Goal: Book appointment/travel/reservation

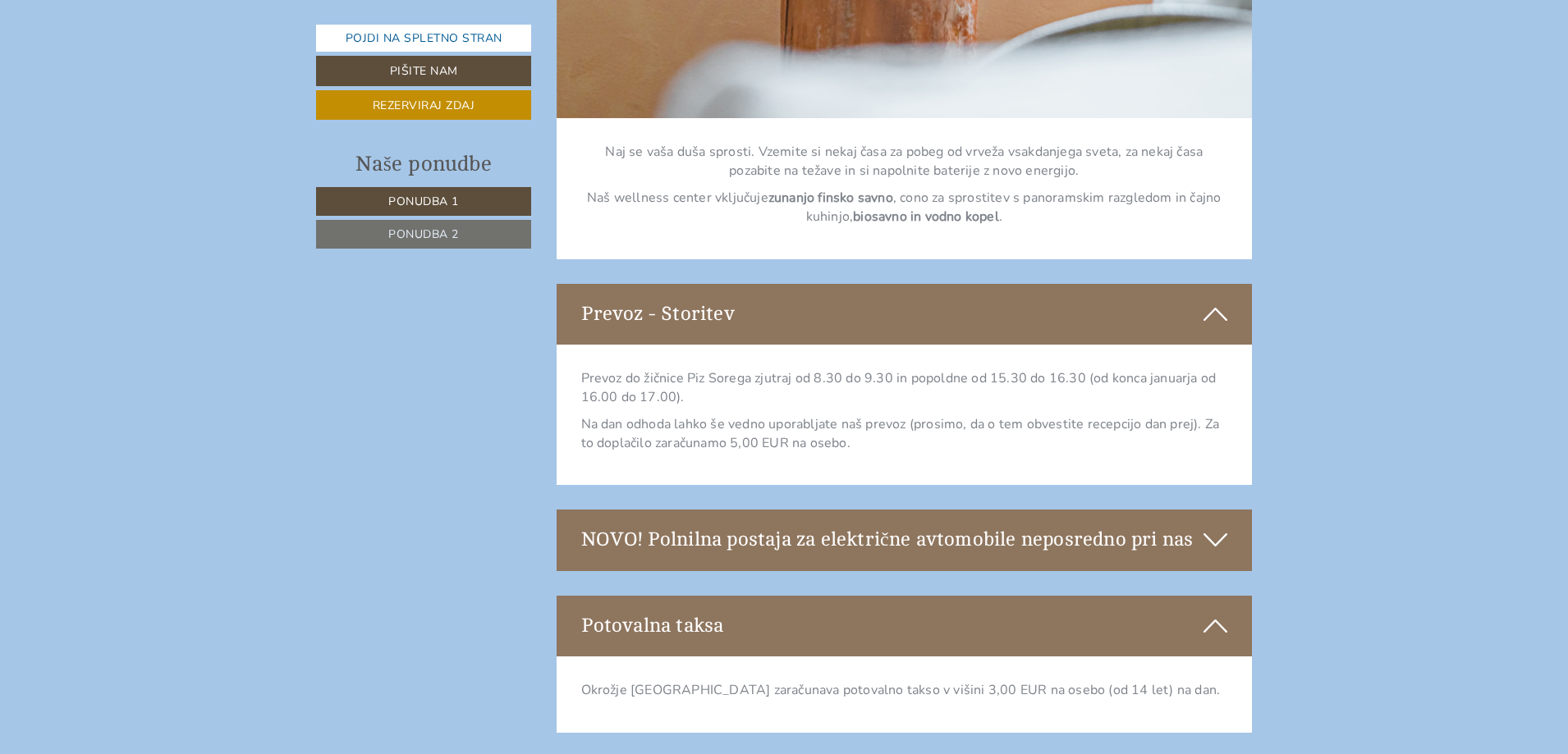
scroll to position [4925, 0]
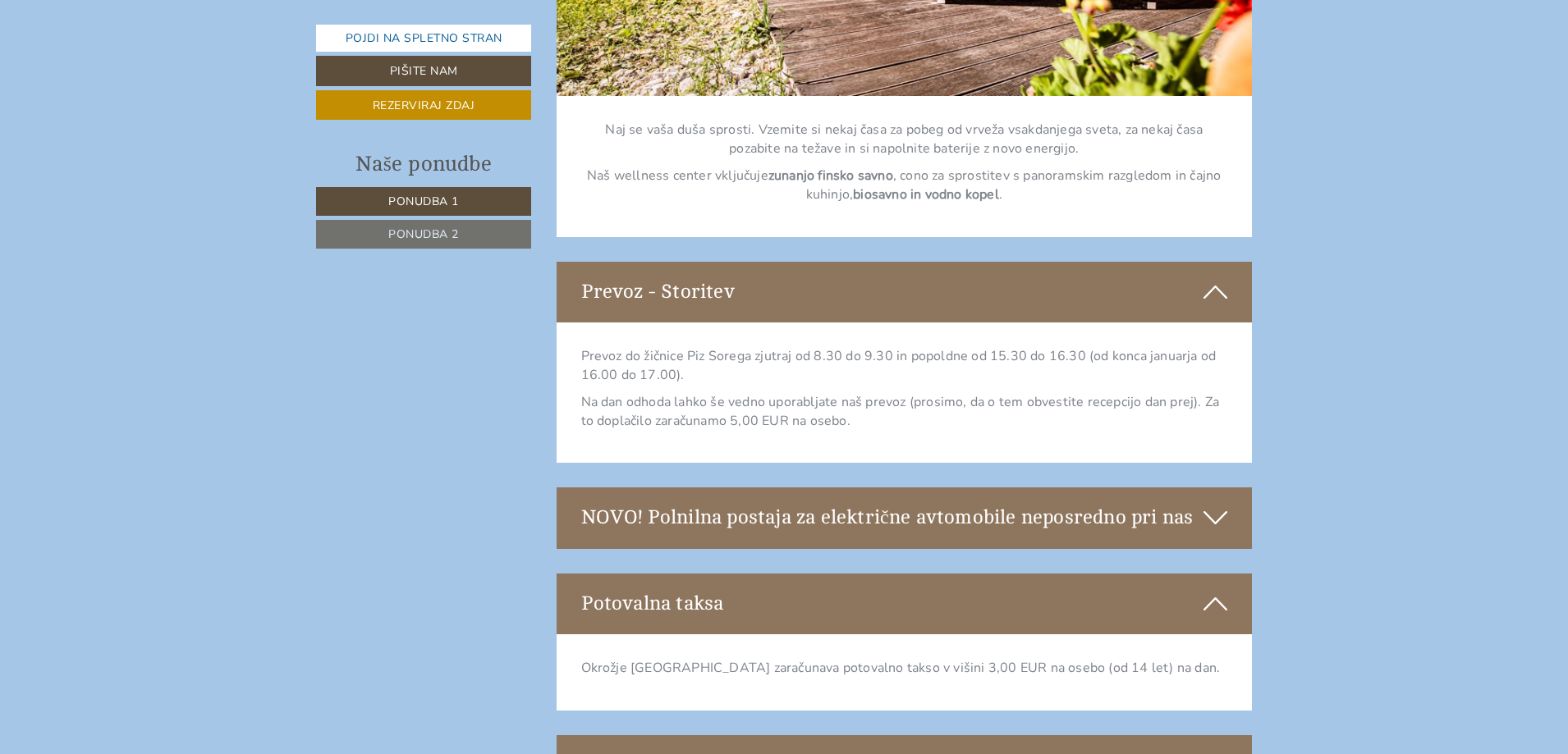
click at [1212, 515] on icon at bounding box center [1216, 518] width 24 height 27
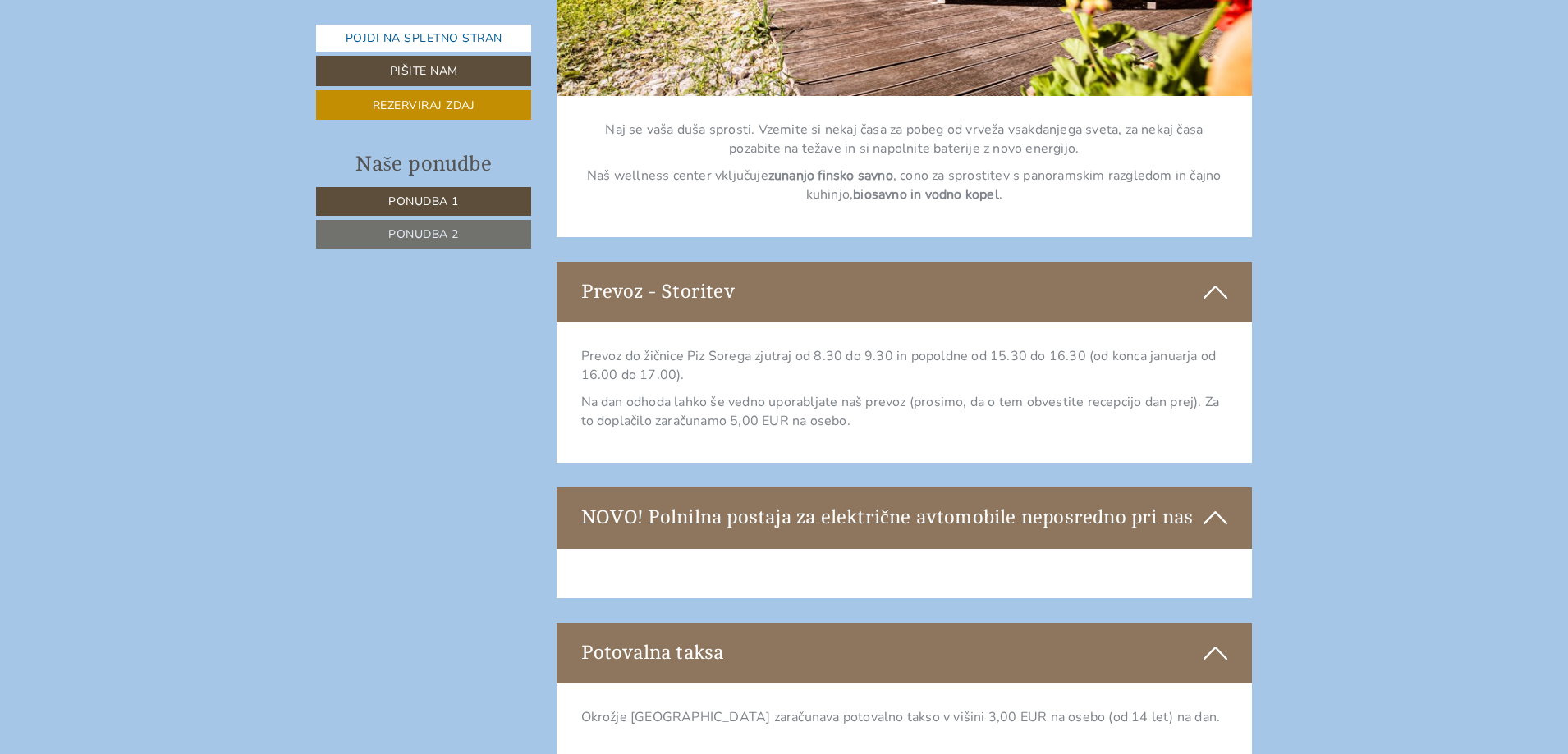
click at [1212, 515] on icon at bounding box center [1216, 518] width 24 height 27
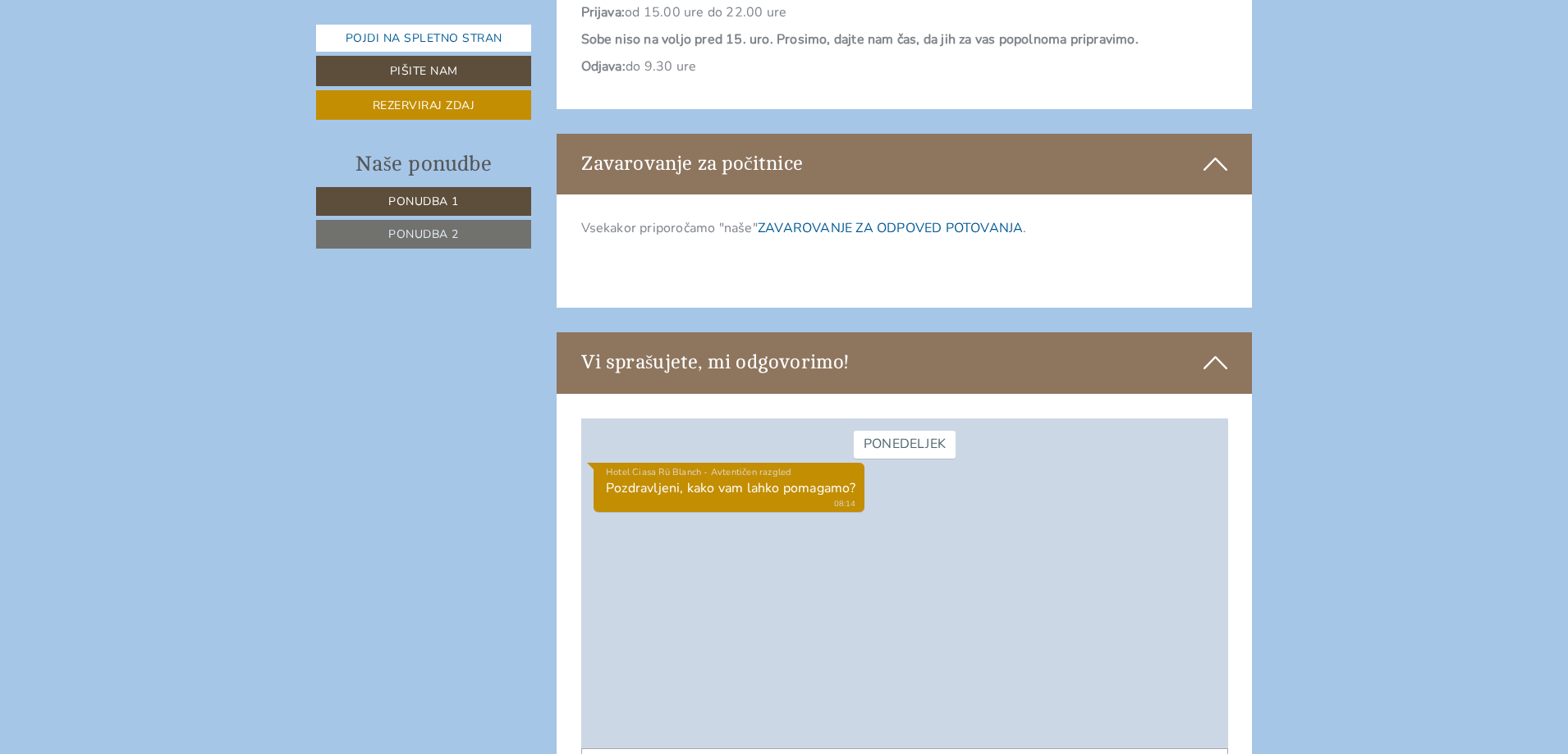
scroll to position [6239, 0]
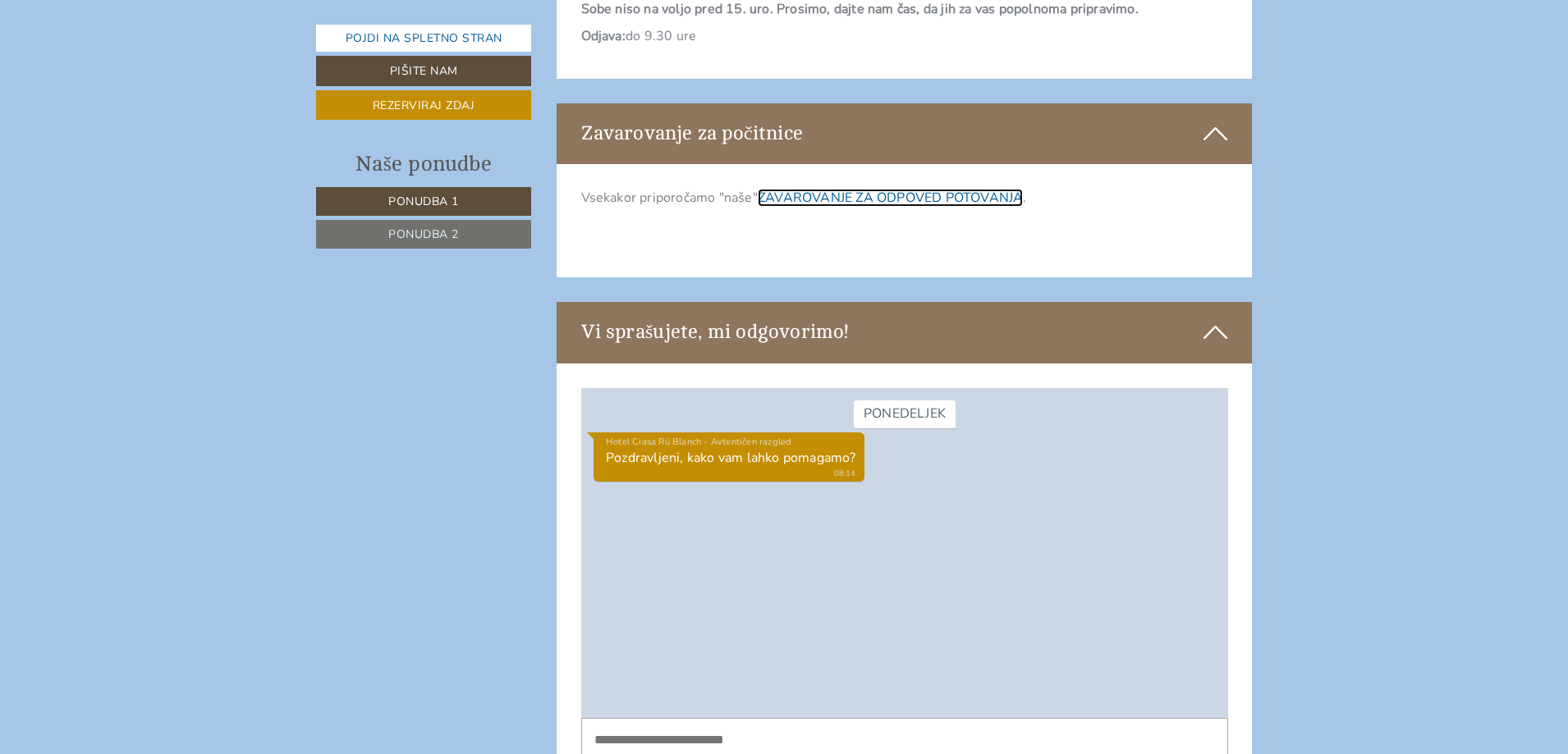
click at [848, 195] on font "ZAVAROVANJE ZA ODPOVED POTOVANJA" at bounding box center [890, 198] width 265 height 18
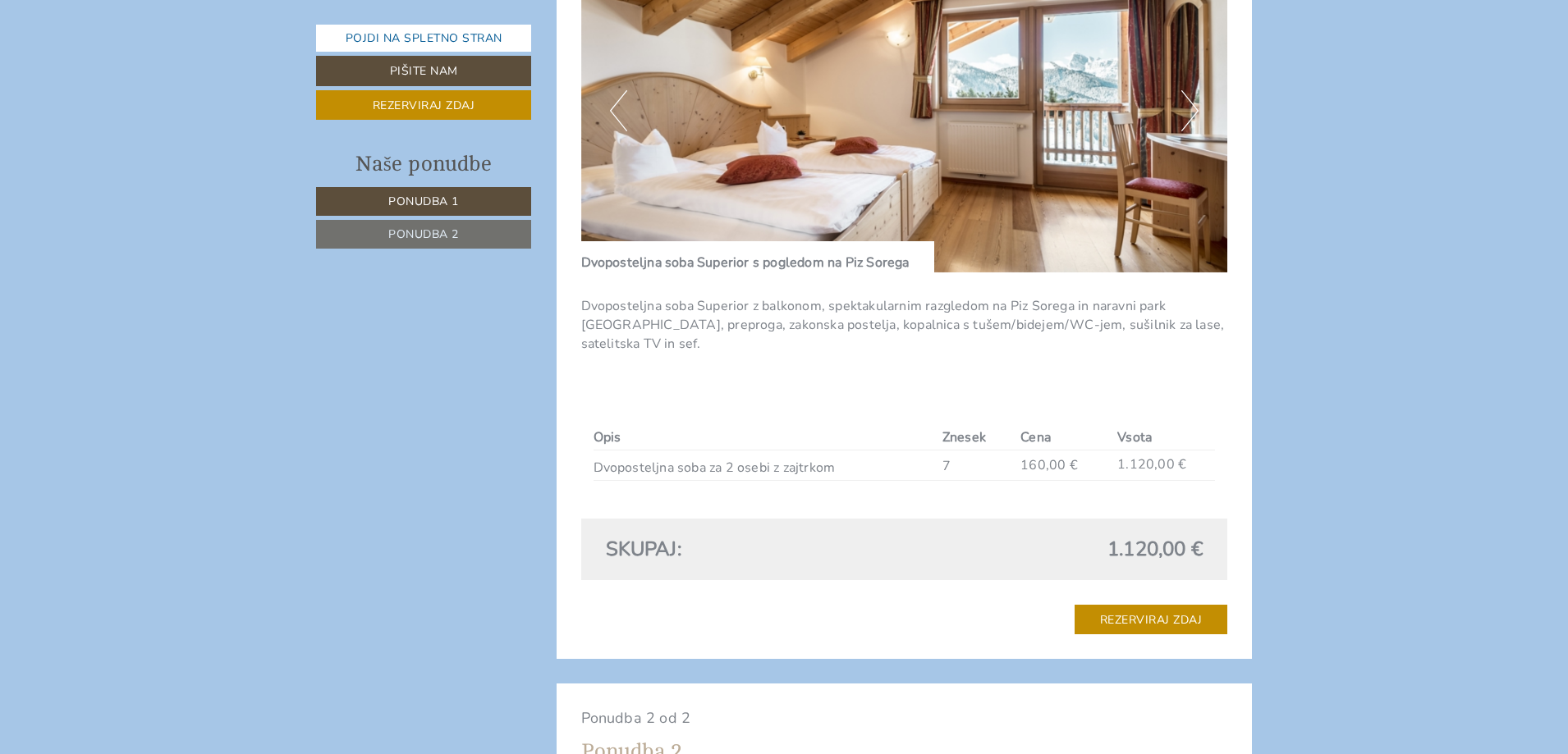
scroll to position [1642, 0]
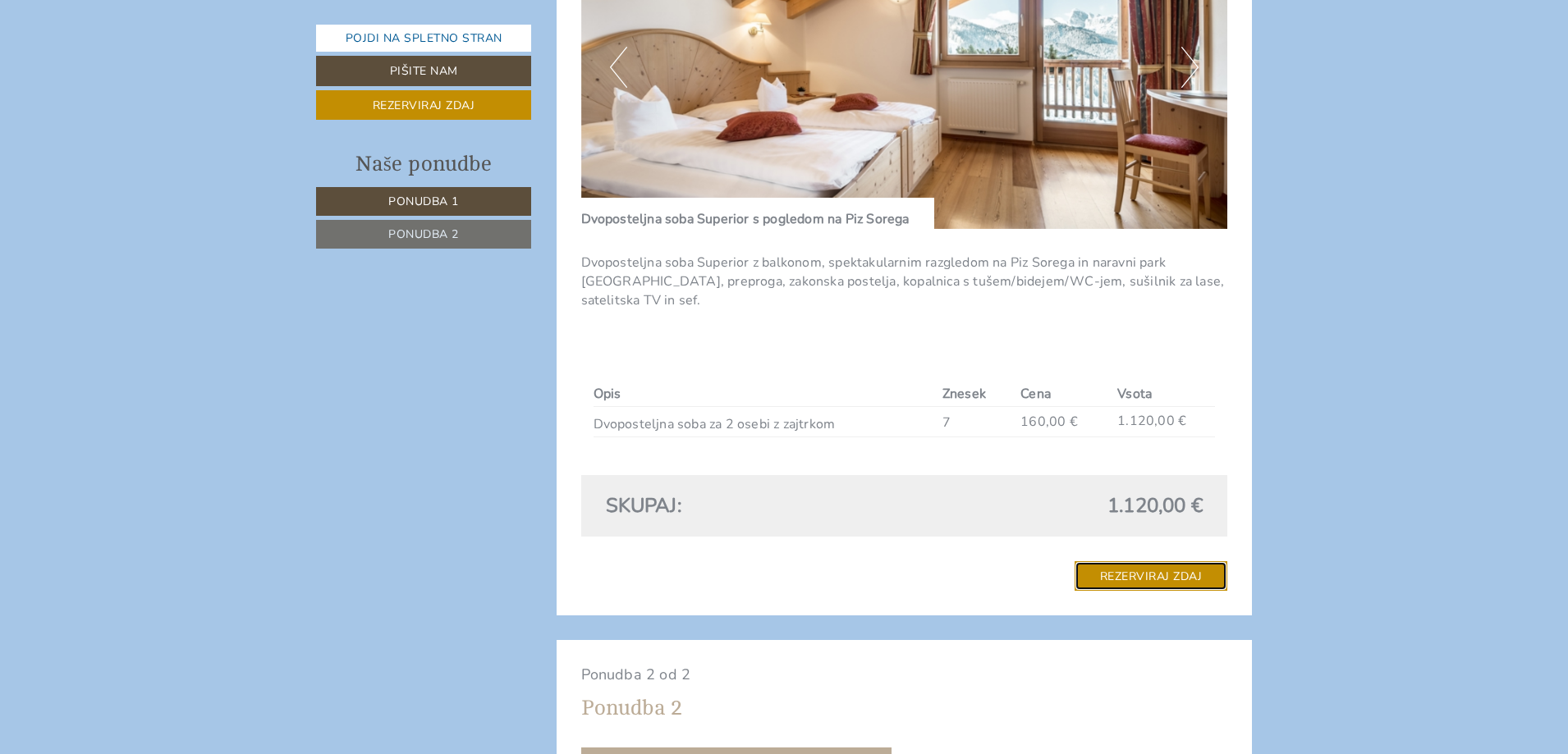
click at [1155, 570] on font "Rezerviraj zdaj" at bounding box center [1152, 576] width 103 height 16
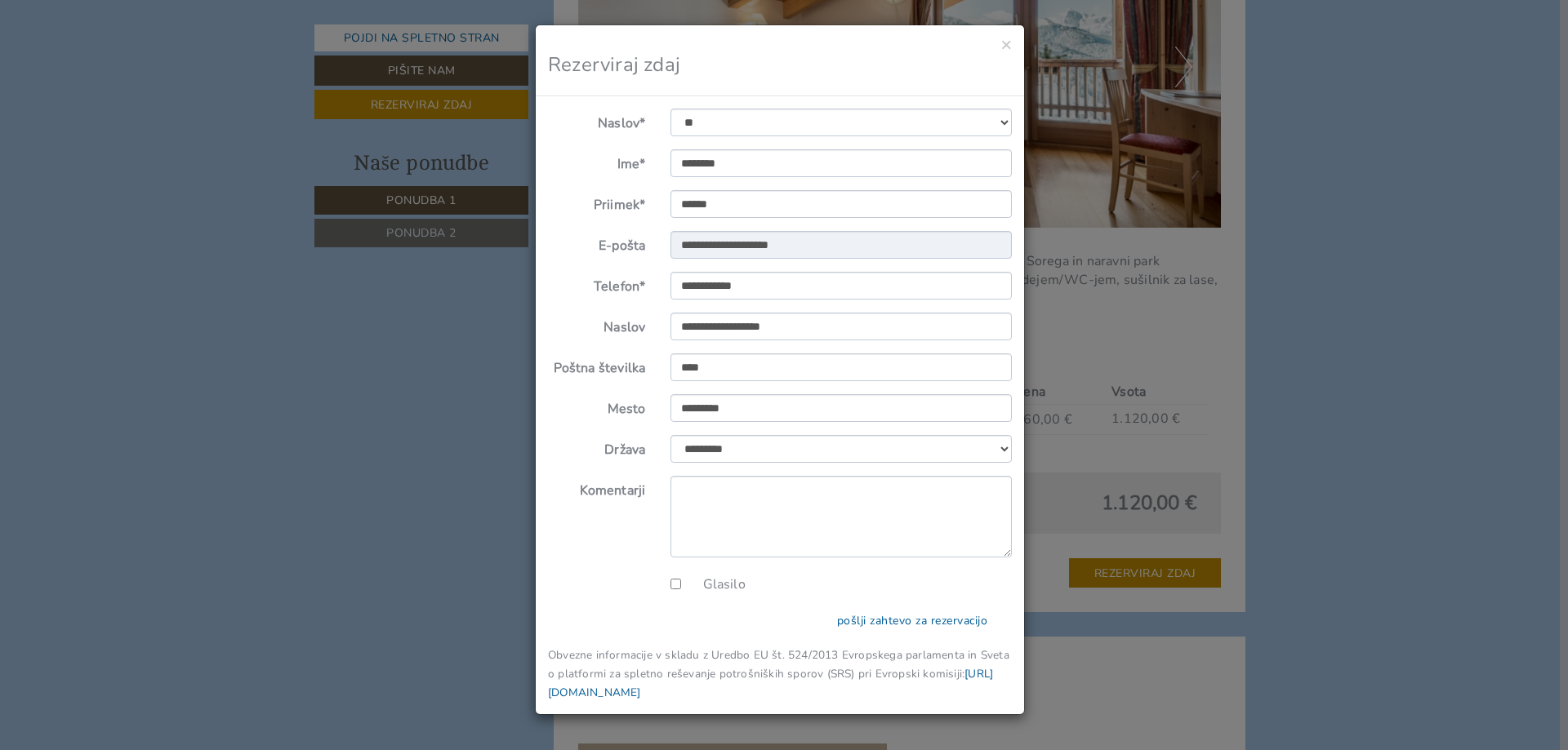
click at [1381, 172] on div "**********" at bounding box center [784, 375] width 1568 height 750
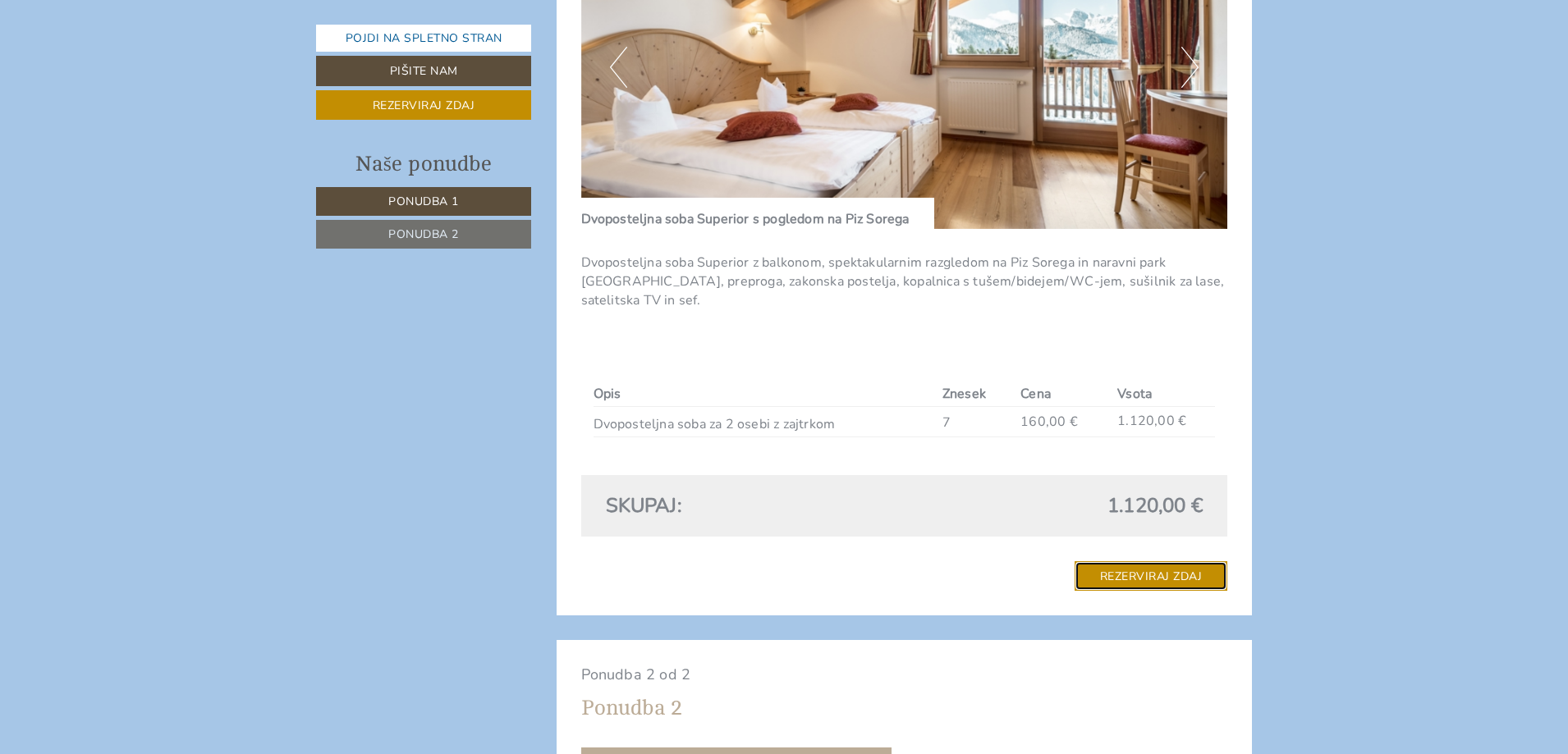
click at [1108, 567] on link "Rezerviraj zdaj" at bounding box center [1152, 576] width 154 height 30
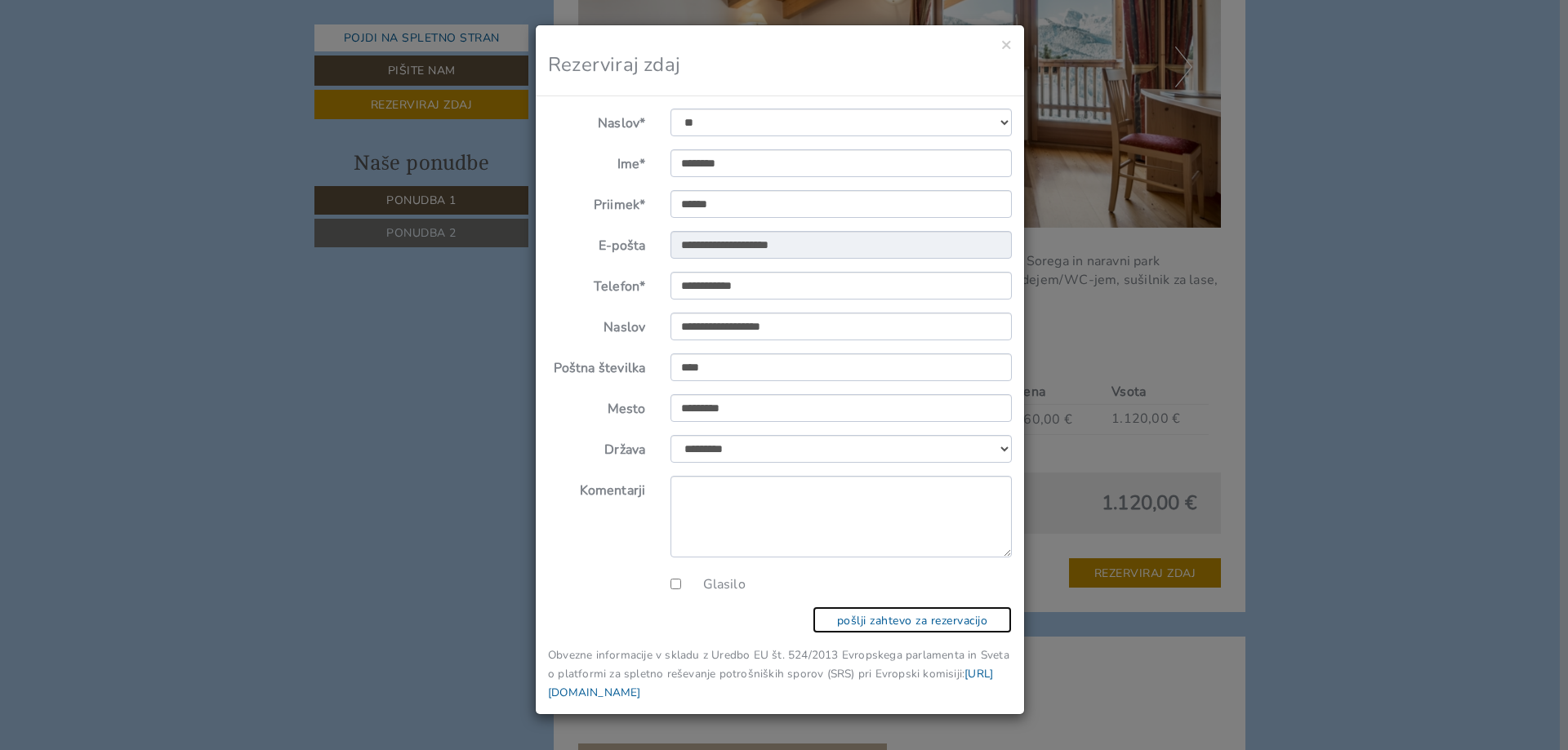
click at [870, 621] on font "pošlji zahtevo za rezervacijo" at bounding box center [913, 620] width 151 height 15
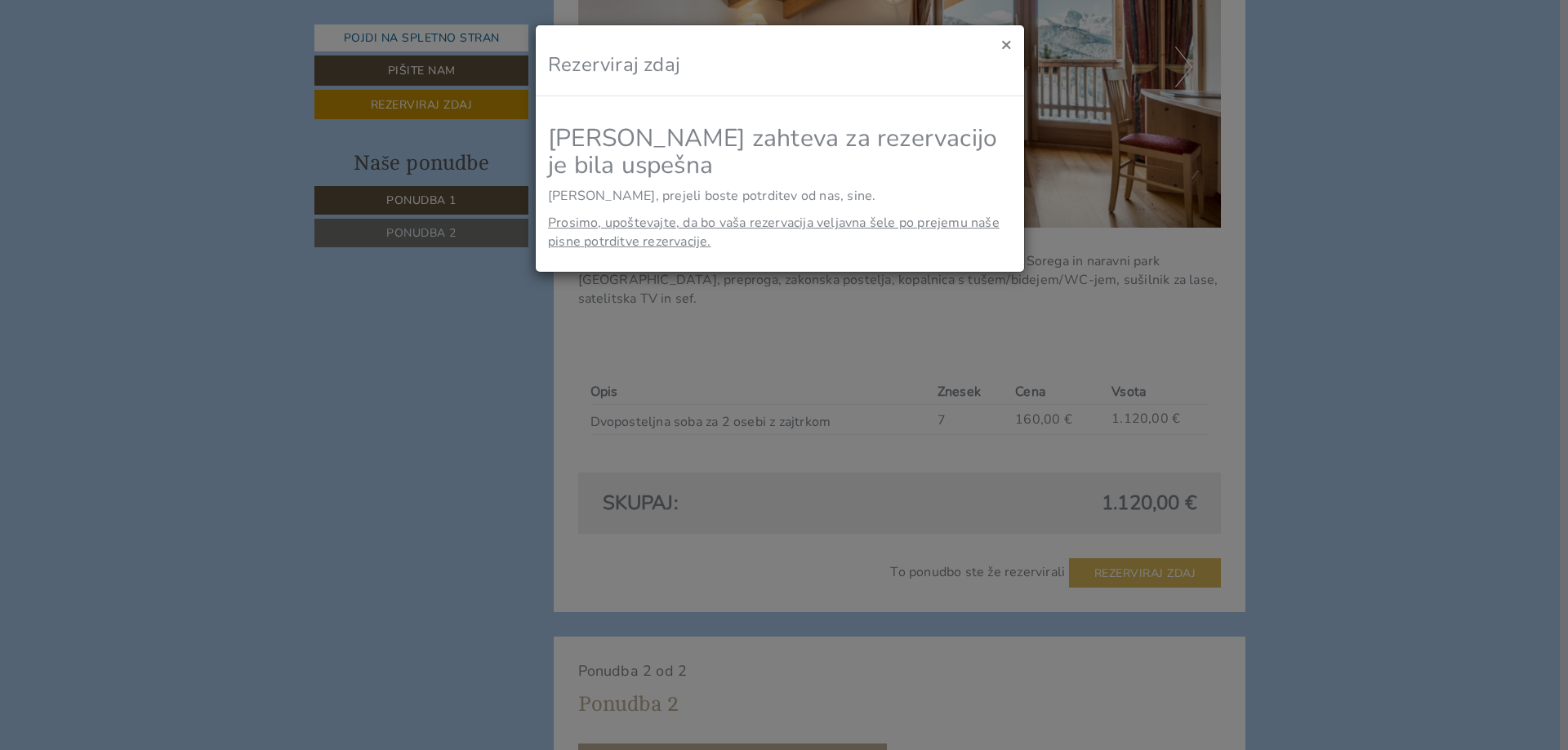
click at [1009, 44] on font "×" at bounding box center [1006, 44] width 11 height 23
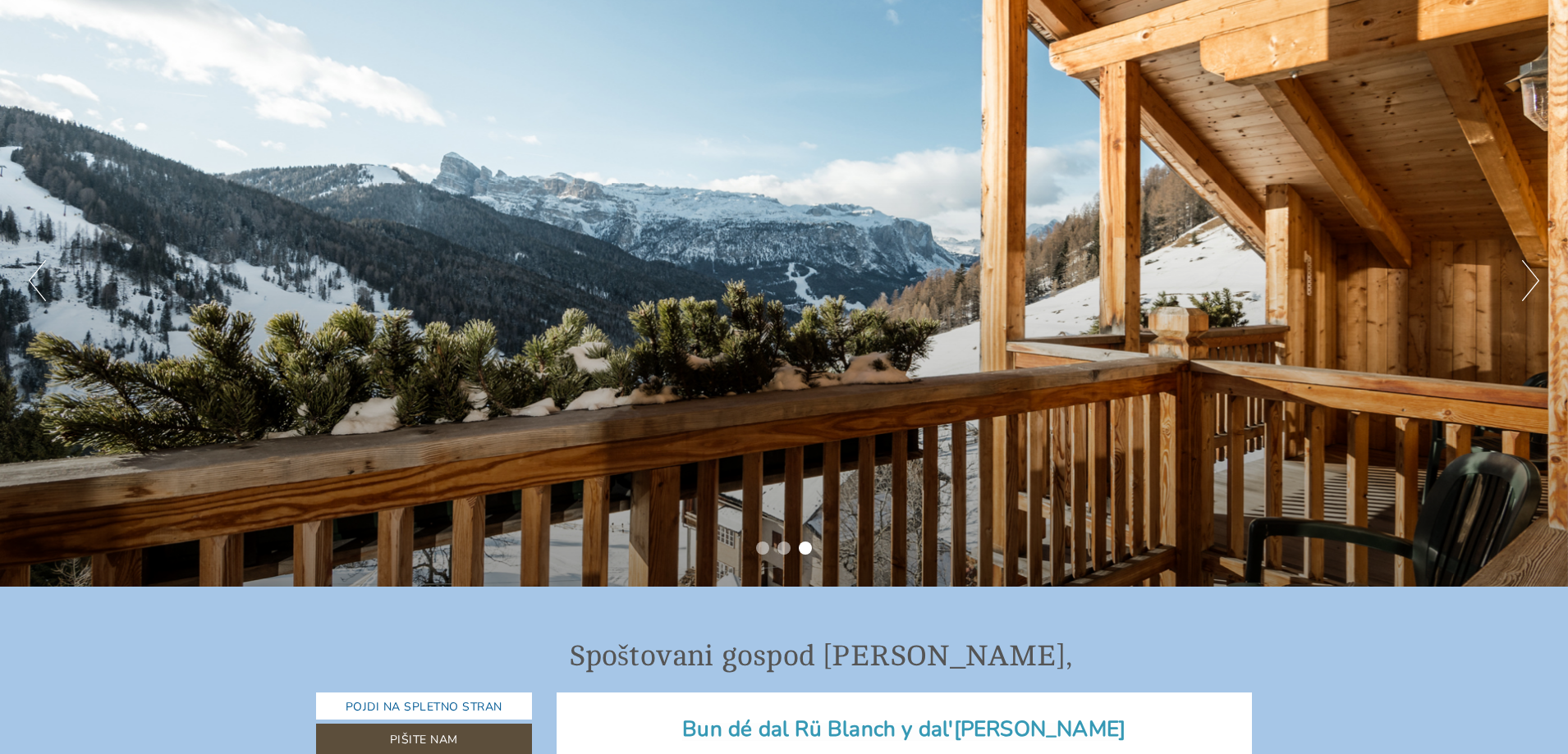
scroll to position [82, 0]
